Goal: Find specific page/section

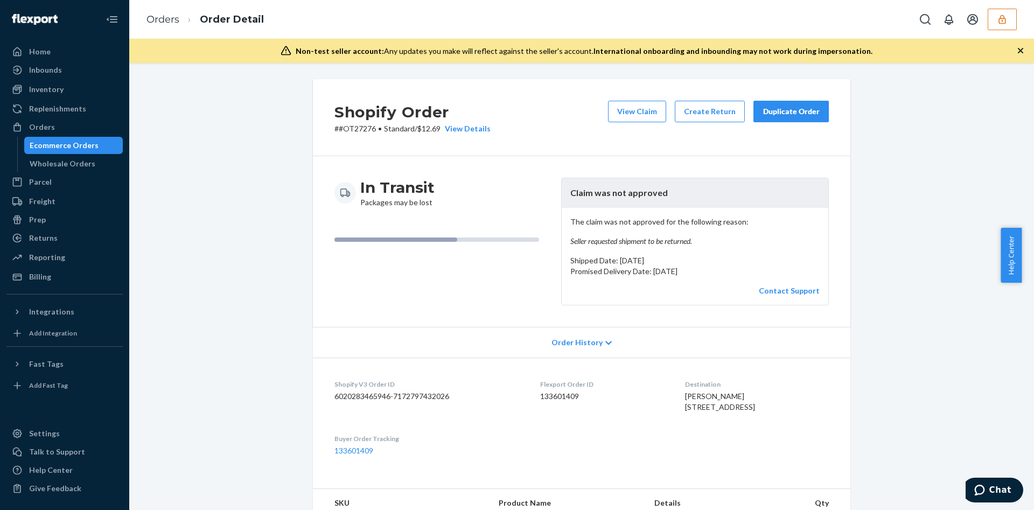
scroll to position [319, 0]
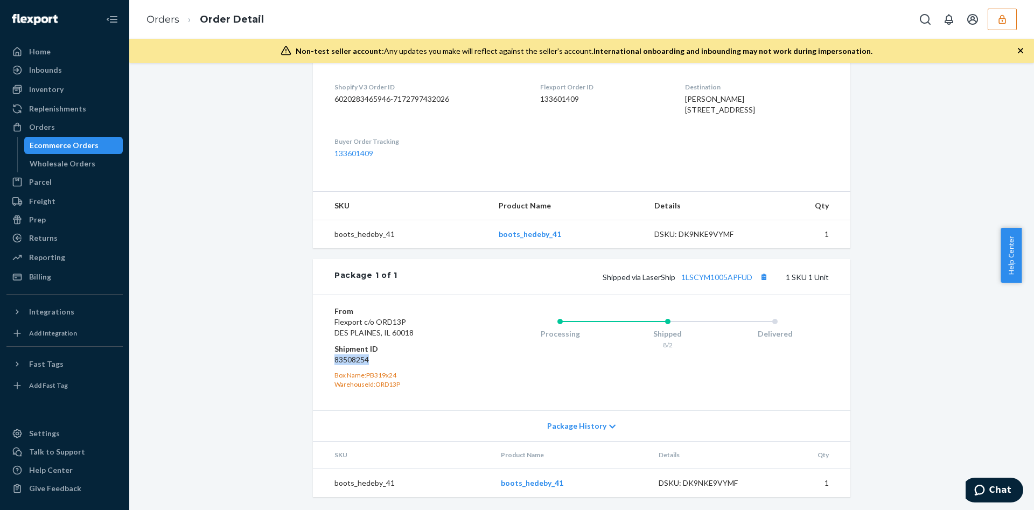
click at [995, 18] on button "button" at bounding box center [1002, 20] width 29 height 22
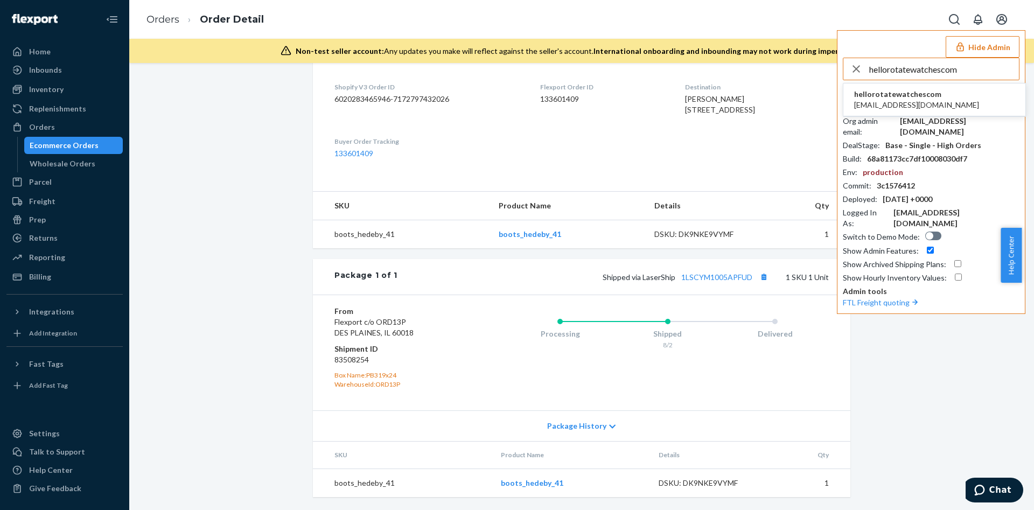
type input "hellorotatewatchescom"
click at [929, 108] on span "hello@rotatewatches.com" at bounding box center [916, 105] width 125 height 11
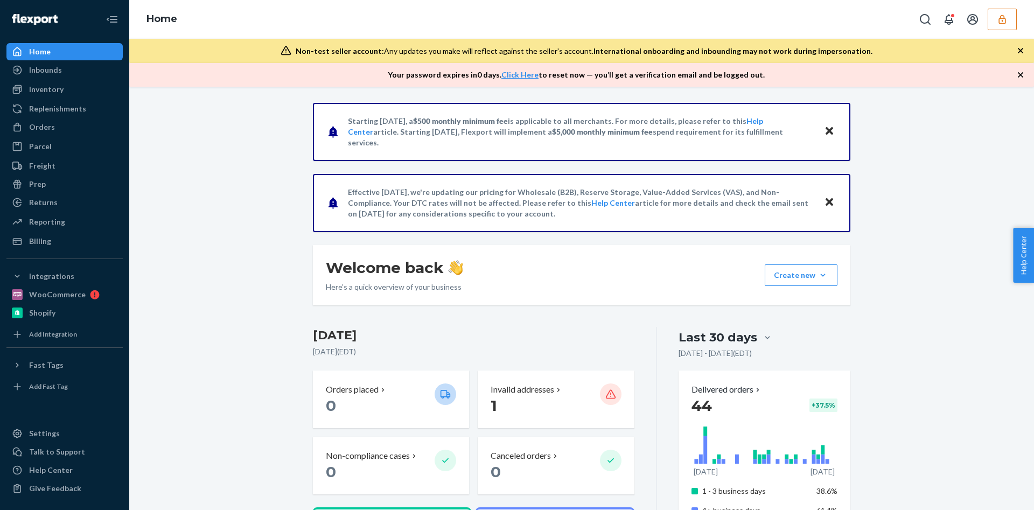
click at [994, 20] on button "button" at bounding box center [1002, 20] width 29 height 22
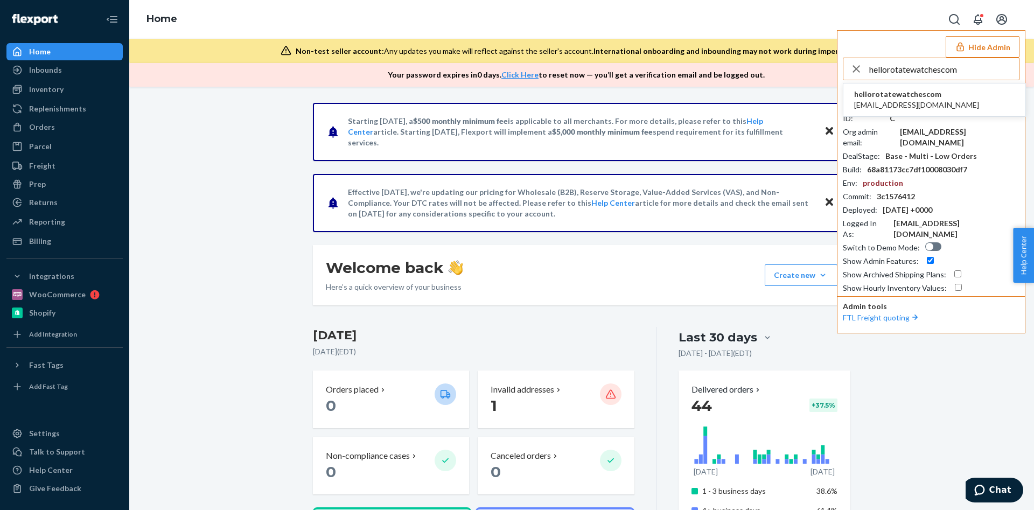
type input "hellorotatewatchescom"
click at [943, 92] on li "hellorotatewatchescom hello@rotatewatches.com" at bounding box center [934, 99] width 182 height 33
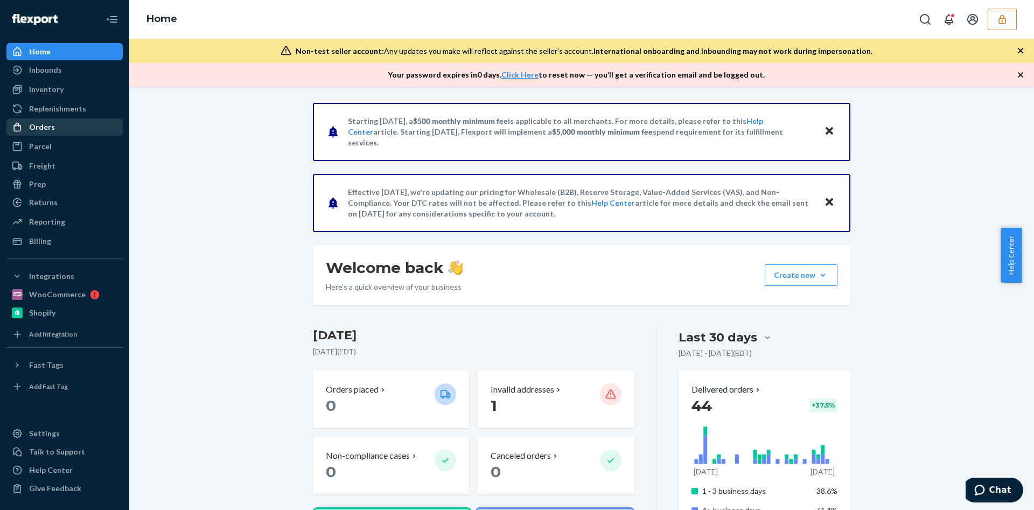
drag, startPoint x: 64, startPoint y: 127, endPoint x: 86, endPoint y: 130, distance: 22.8
click at [63, 127] on div "Orders" at bounding box center [65, 127] width 114 height 15
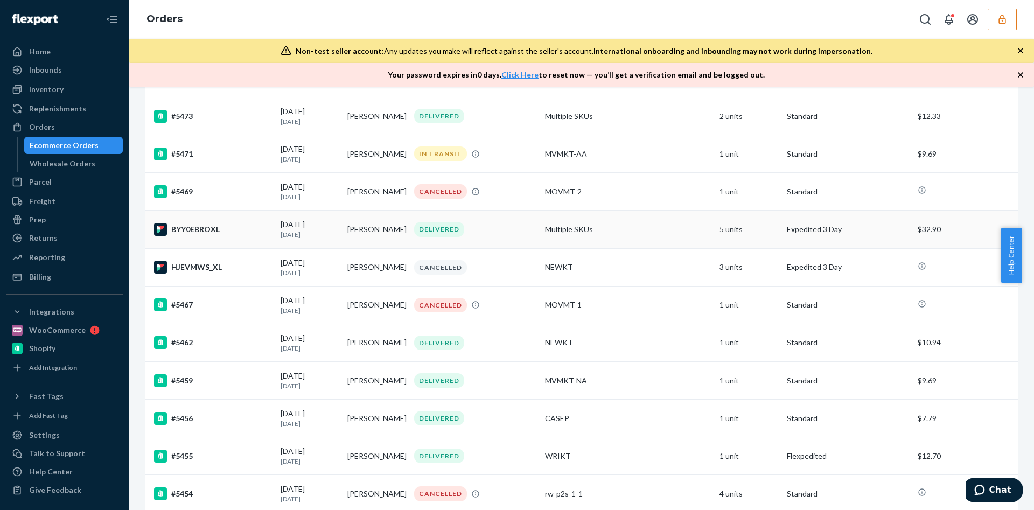
scroll to position [1131, 0]
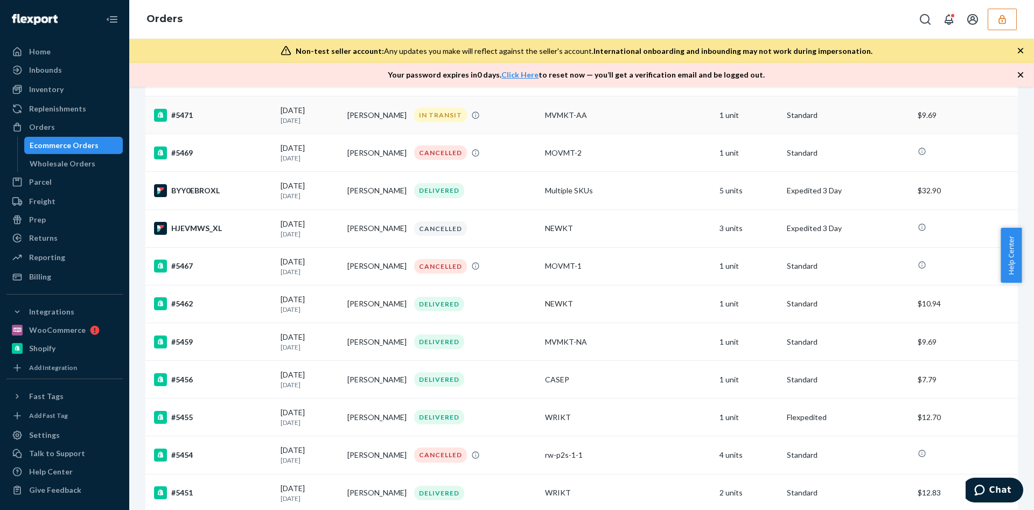
click at [230, 122] on div "#5471" at bounding box center [213, 115] width 118 height 13
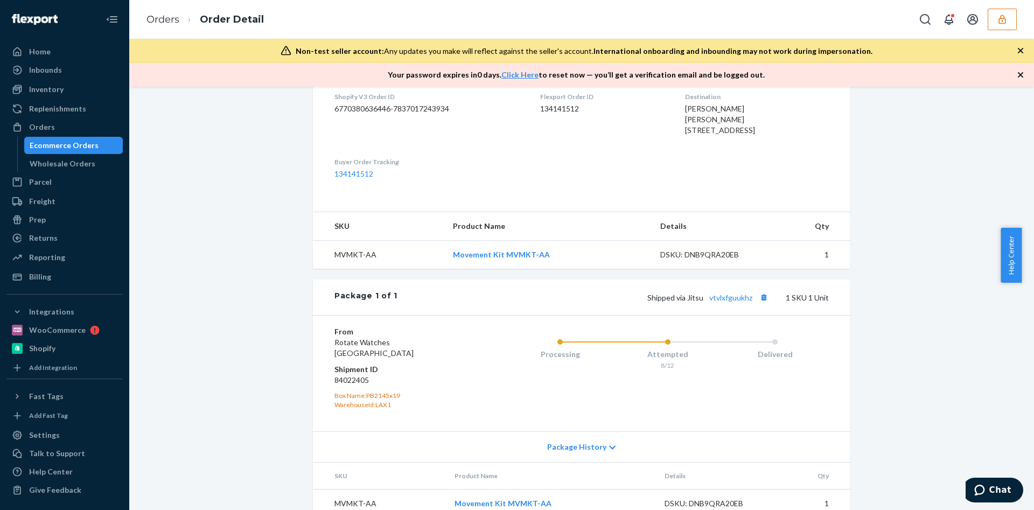
scroll to position [321, 0]
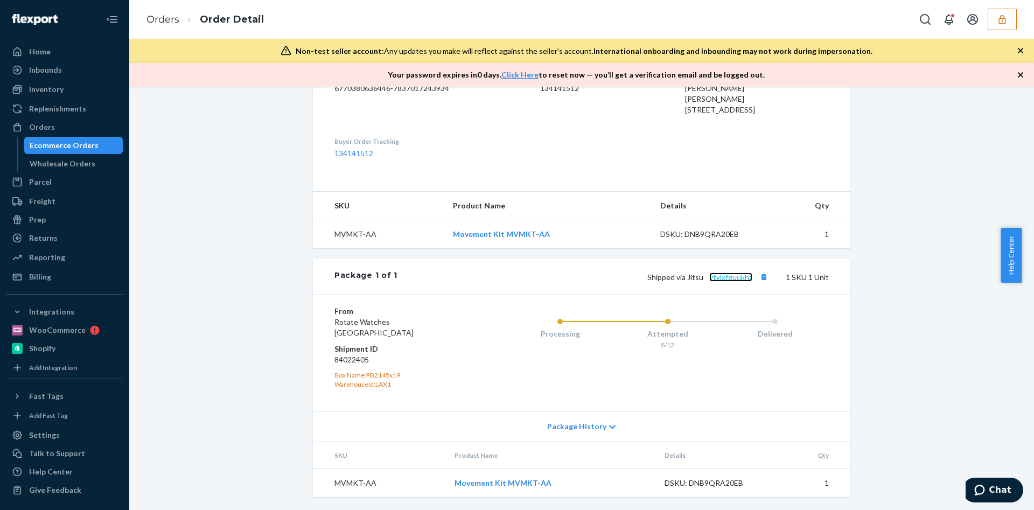
click at [735, 272] on link "vtvlxfguukhz" at bounding box center [730, 276] width 43 height 9
click at [995, 20] on button "button" at bounding box center [1002, 20] width 29 height 22
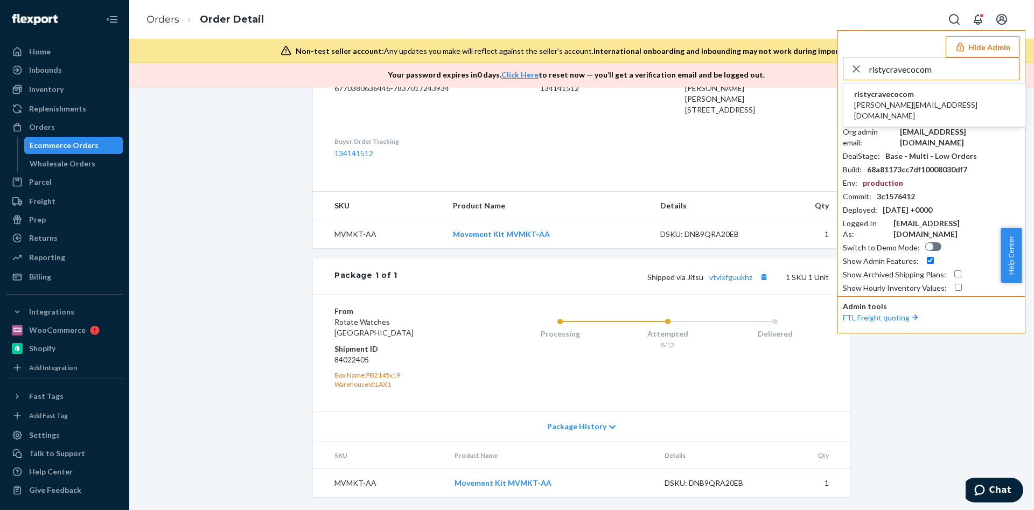
type input "ristycravecocom"
click at [893, 97] on span "ristycravecocom" at bounding box center [934, 94] width 160 height 11
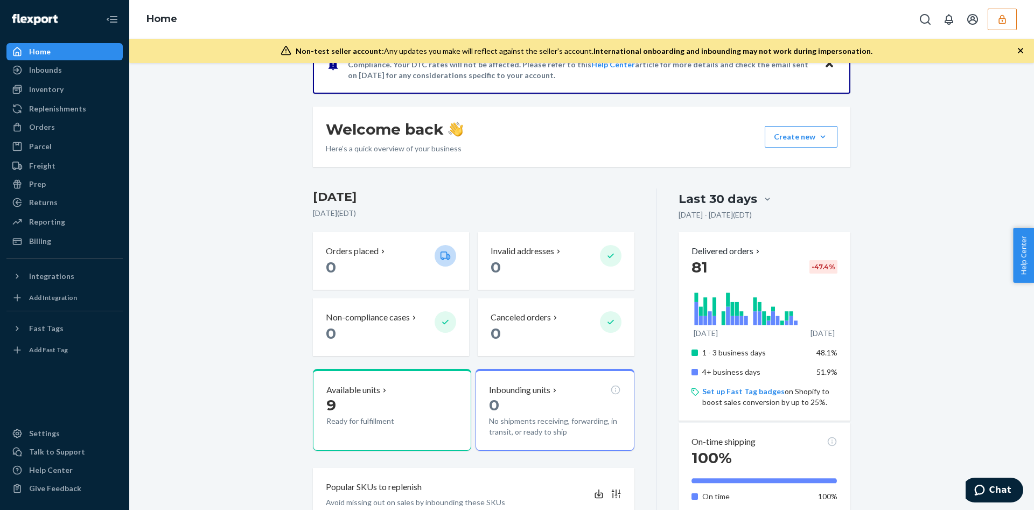
scroll to position [117, 0]
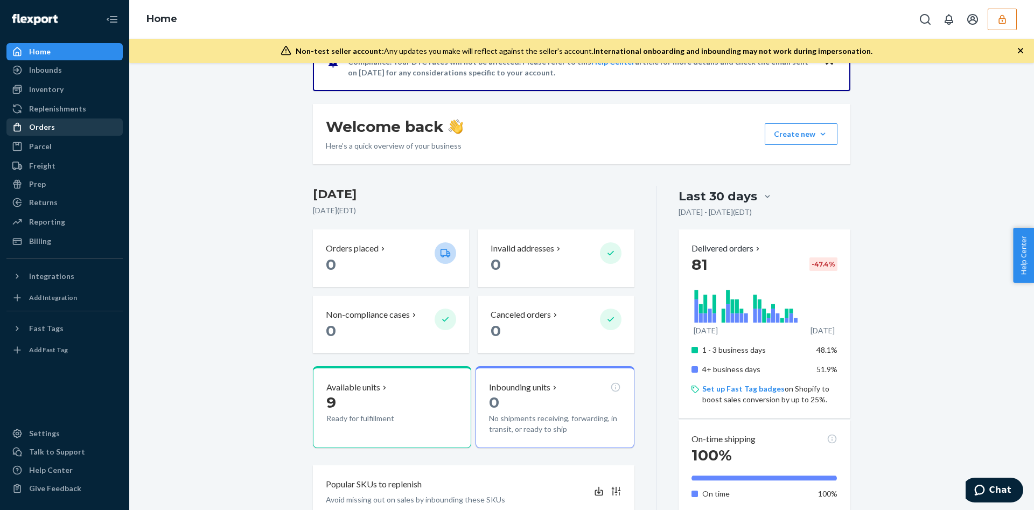
click at [48, 124] on div "Orders" at bounding box center [42, 127] width 26 height 11
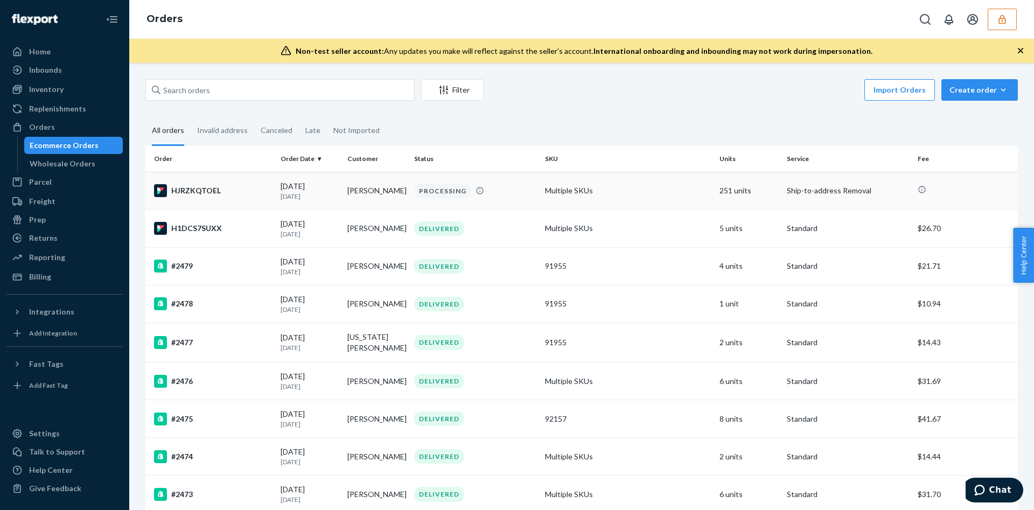
click at [624, 190] on td "Multiple SKUs" at bounding box center [628, 191] width 174 height 38
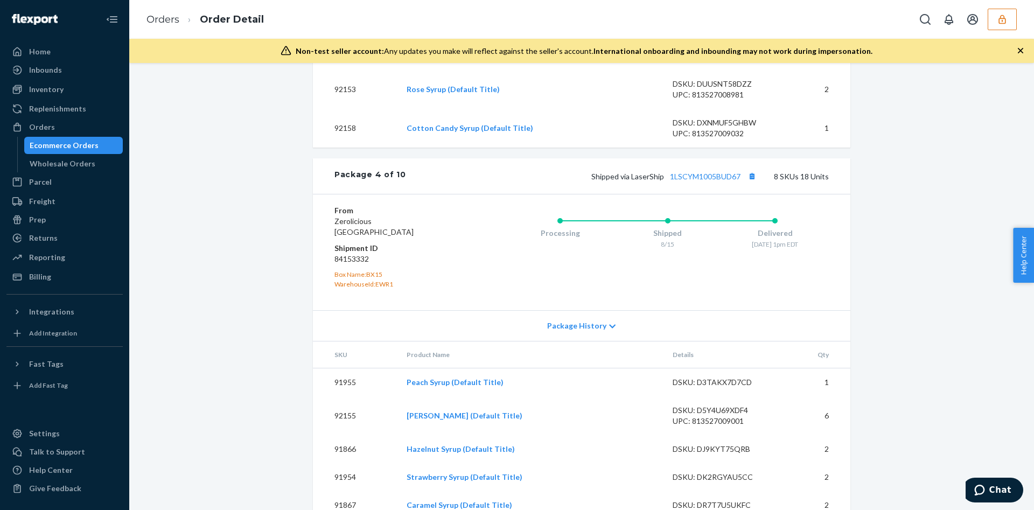
scroll to position [2248, 0]
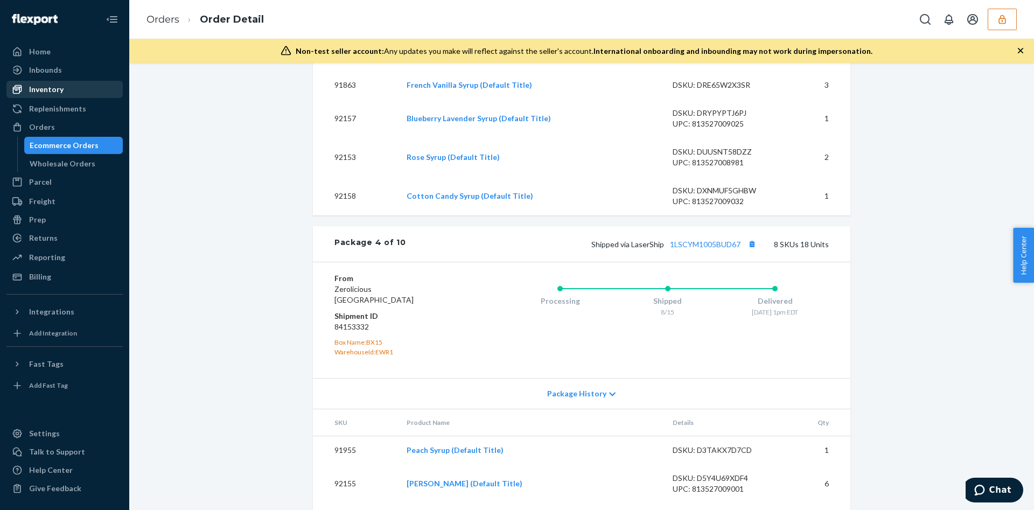
click at [85, 93] on div "Inventory" at bounding box center [65, 89] width 114 height 15
